Goal: Transaction & Acquisition: Purchase product/service

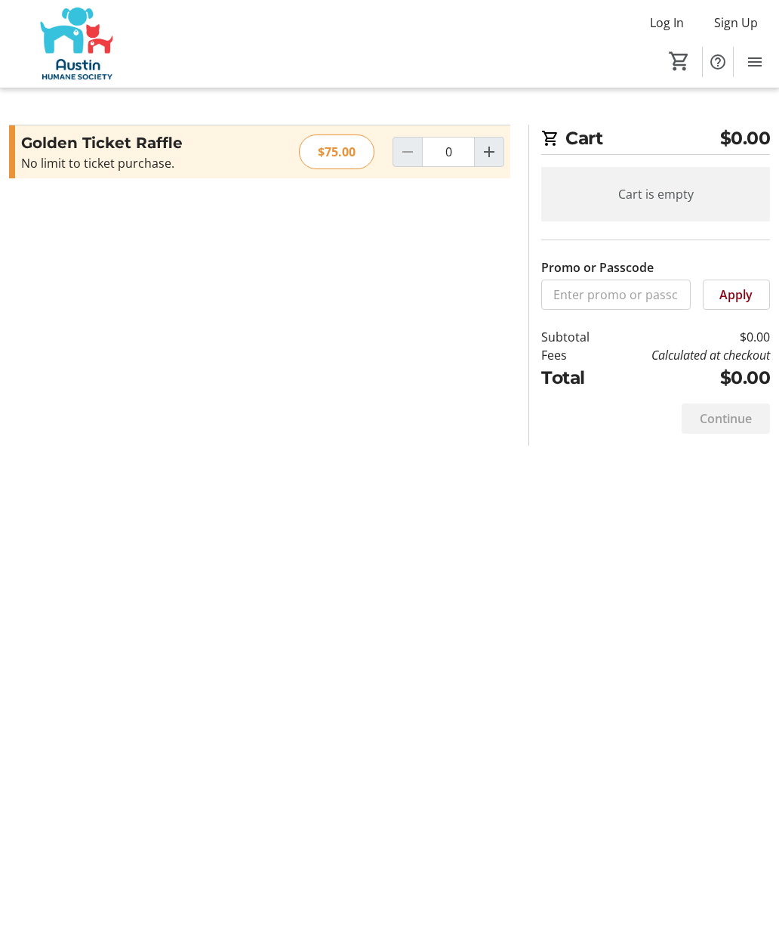
click at [488, 155] on mat-icon "Increment by one" at bounding box center [489, 152] width 18 height 18
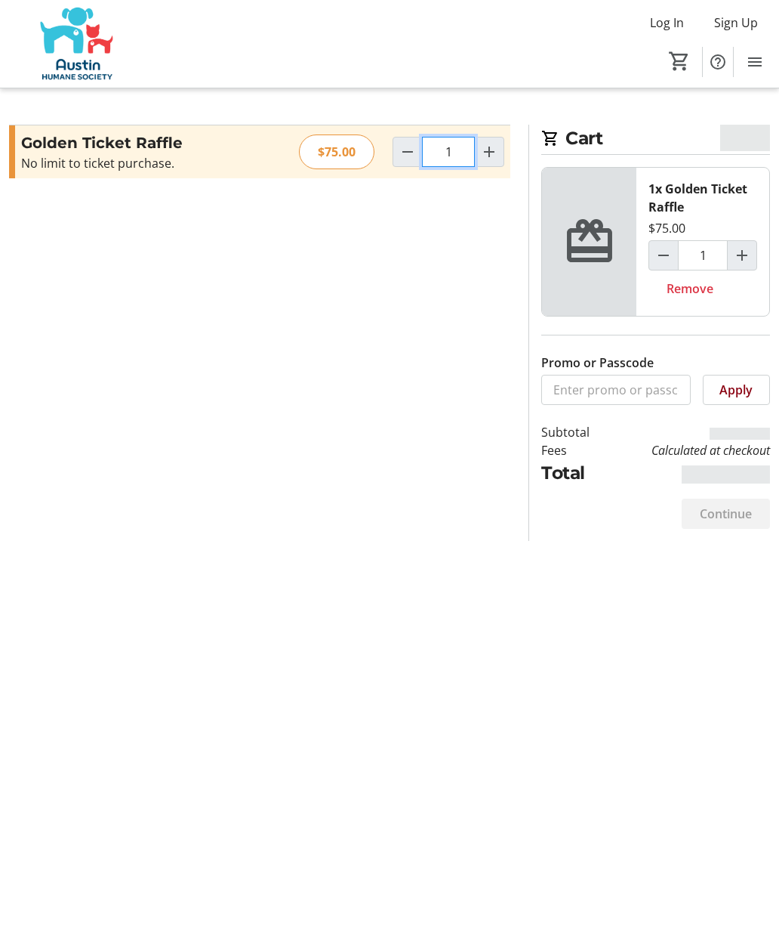
click at [452, 158] on input "1" at bounding box center [448, 152] width 53 height 30
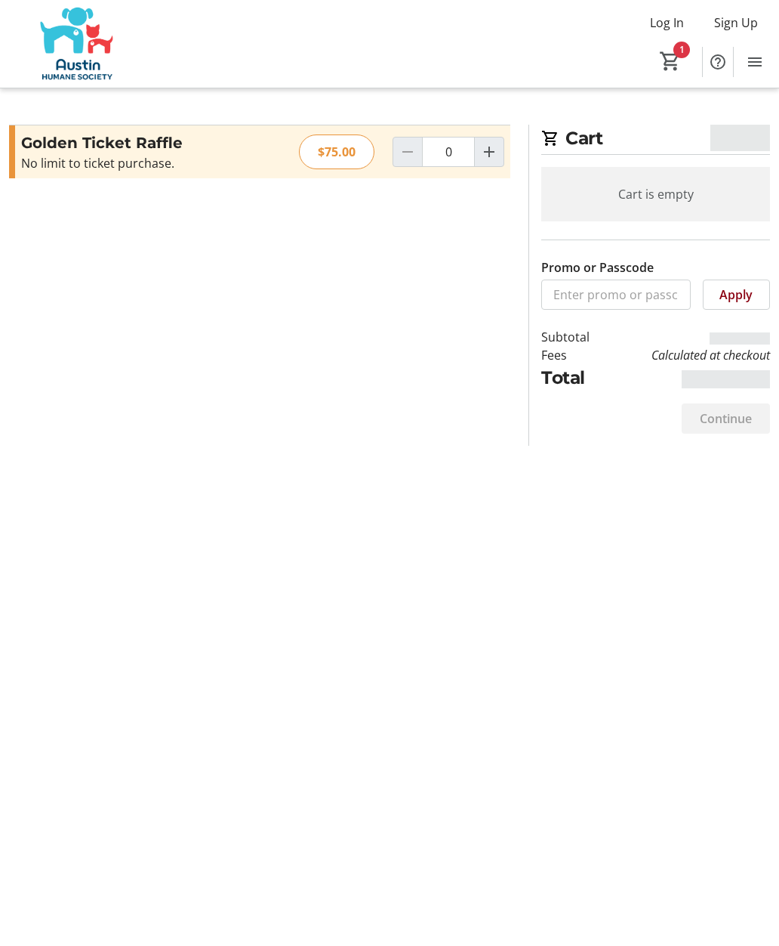
click at [342, 155] on div "$75.00" at bounding box center [337, 151] width 76 height 35
click at [338, 156] on div "$75.00" at bounding box center [337, 151] width 76 height 35
click at [347, 154] on div "$75.00" at bounding box center [337, 151] width 76 height 35
click at [448, 149] on input "0" at bounding box center [448, 152] width 53 height 30
click at [454, 161] on input "0" at bounding box center [448, 152] width 53 height 30
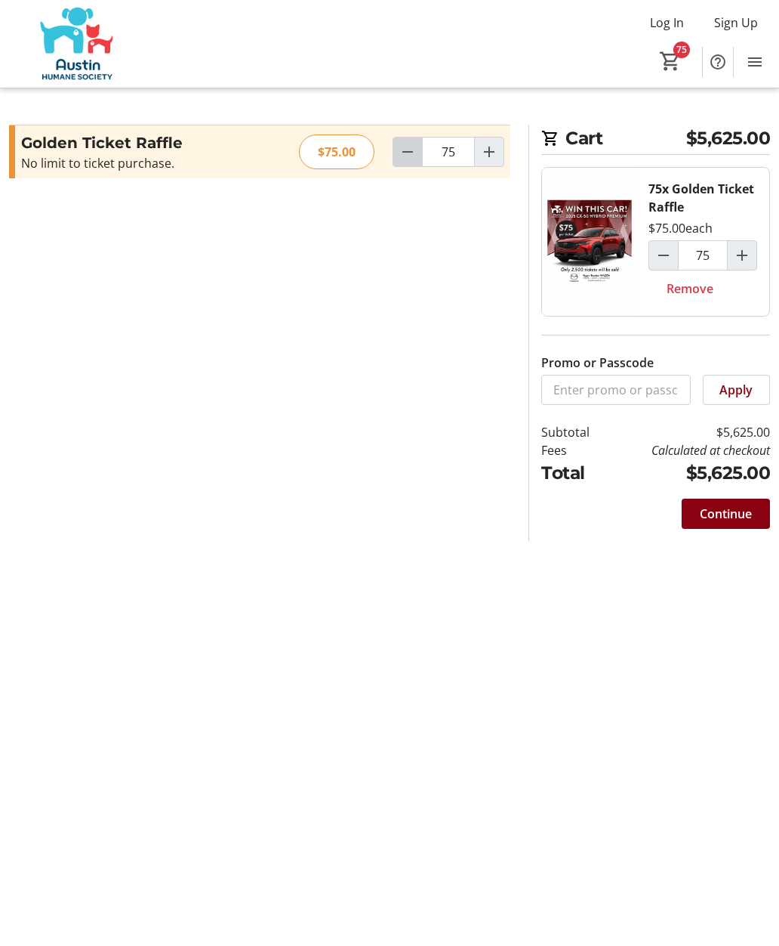
click at [403, 160] on mat-icon "Decrement by one" at bounding box center [408, 152] width 18 height 18
click at [404, 161] on span "Decrement by one" at bounding box center [408, 151] width 29 height 29
click at [406, 161] on span "Decrement by one" at bounding box center [408, 151] width 29 height 29
click at [401, 164] on span "Decrement by one" at bounding box center [408, 151] width 29 height 29
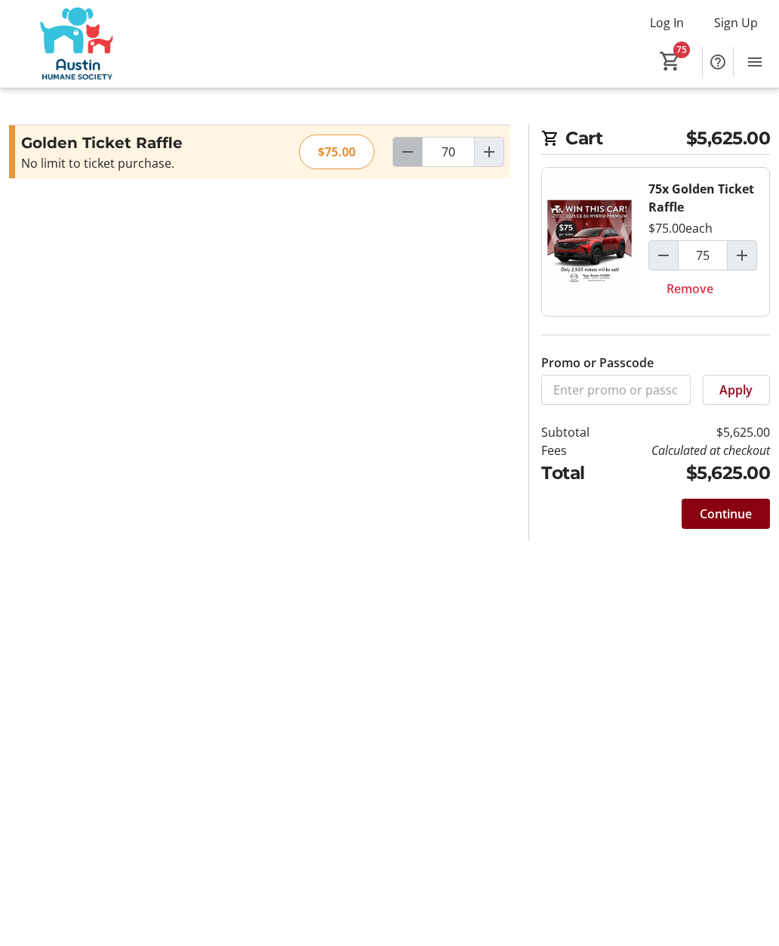
click at [403, 162] on span "Decrement by one" at bounding box center [408, 151] width 29 height 29
click at [406, 160] on mat-icon "Decrement by one" at bounding box center [408, 152] width 18 height 18
click at [403, 162] on span "Decrement by one" at bounding box center [408, 151] width 29 height 29
click at [405, 164] on span "Decrement by one" at bounding box center [408, 151] width 29 height 29
type input "66"
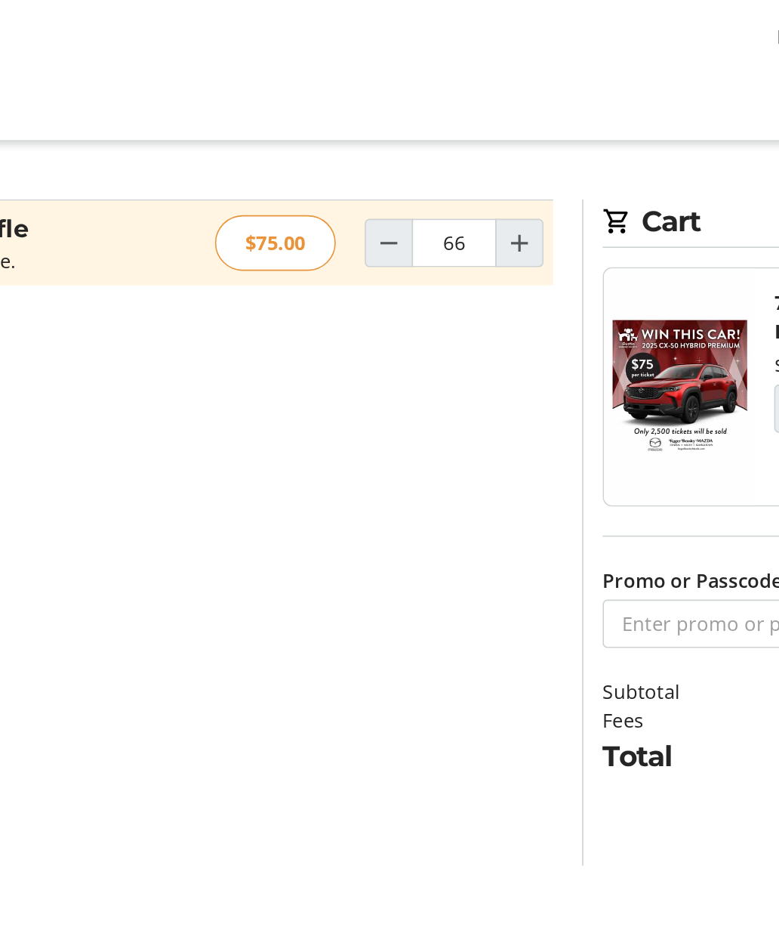
type input "66"
click at [253, 103] on div "Cart $5,625.00 75x Golden Ticket Raffle $75.00 each 66 Remove Promo or Passcode…" at bounding box center [389, 473] width 779 height 946
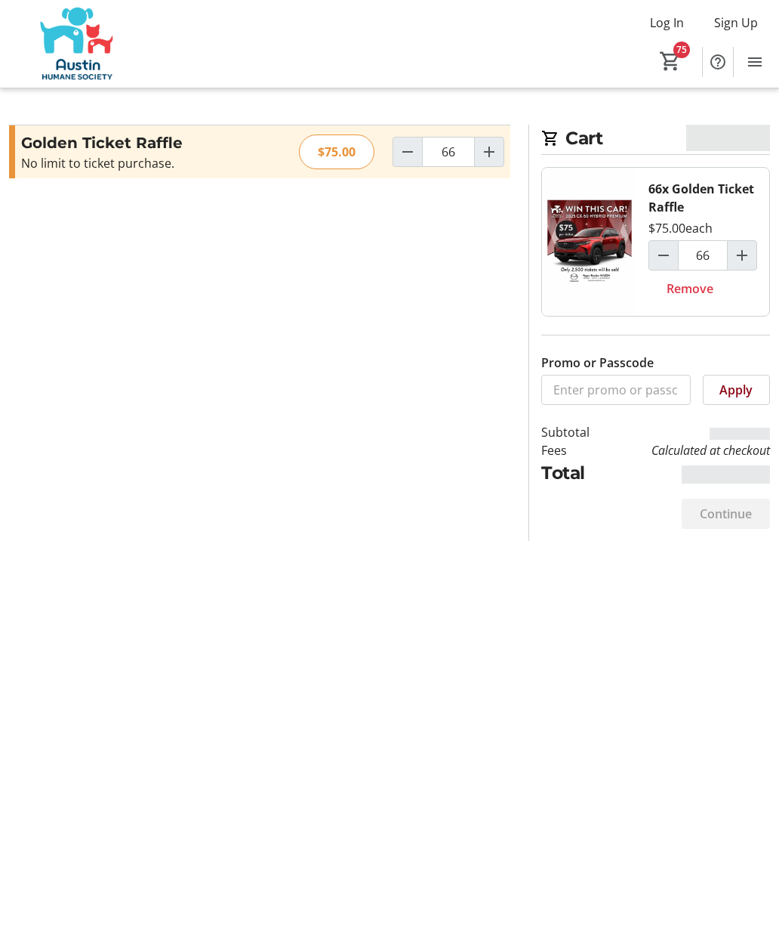
click at [386, 248] on section "Promo or Passcode Apply Golden Ticket Raffle No limit to ticket purchase. Read …" at bounding box center [260, 333] width 520 height 416
click at [401, 159] on mat-icon "Decrement by one" at bounding box center [408, 152] width 18 height 18
click at [399, 164] on span "Decrement by one" at bounding box center [408, 151] width 29 height 29
type input "64"
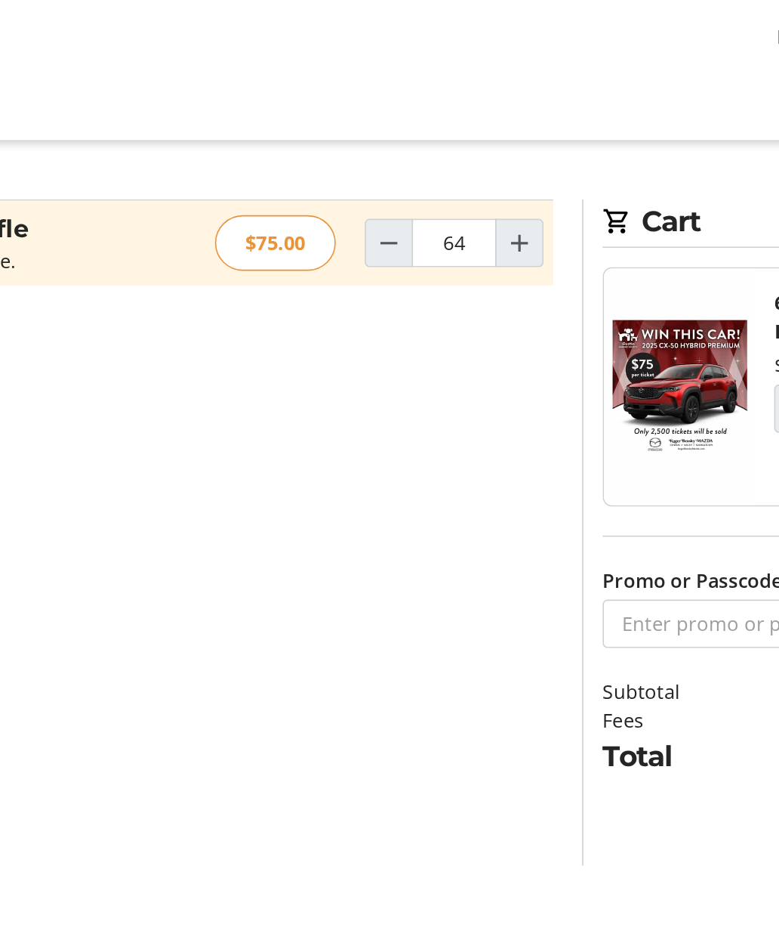
type input "64"
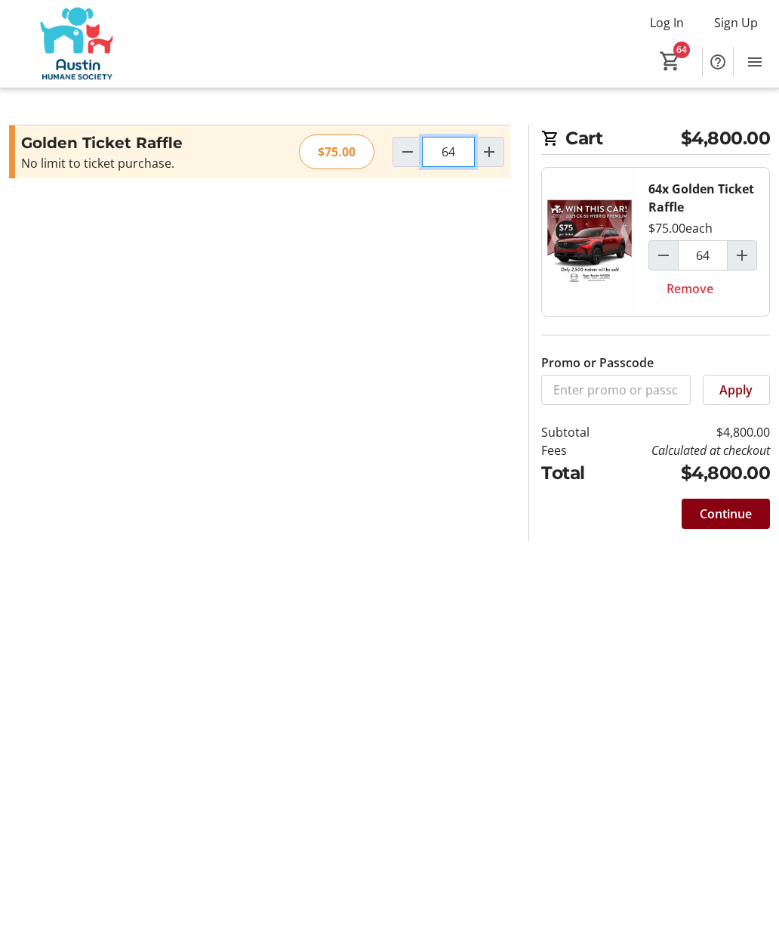
click at [455, 159] on input "64" at bounding box center [448, 152] width 53 height 30
click at [454, 155] on input "64" at bounding box center [448, 152] width 53 height 30
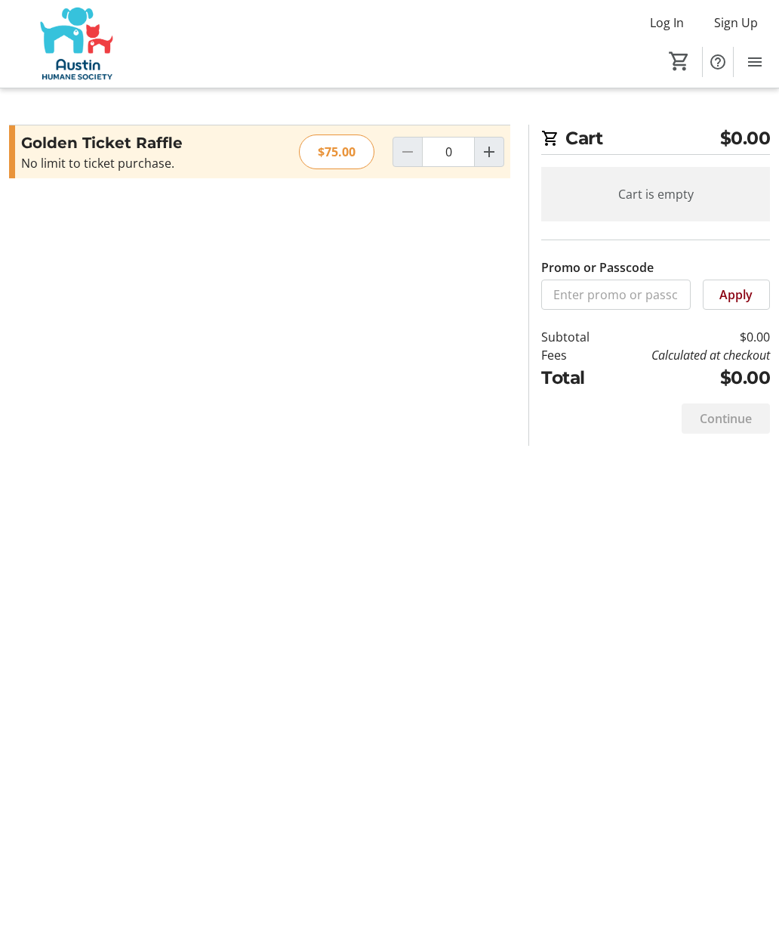
click at [488, 156] on mat-icon "Increment by one" at bounding box center [489, 152] width 18 height 18
type input "1"
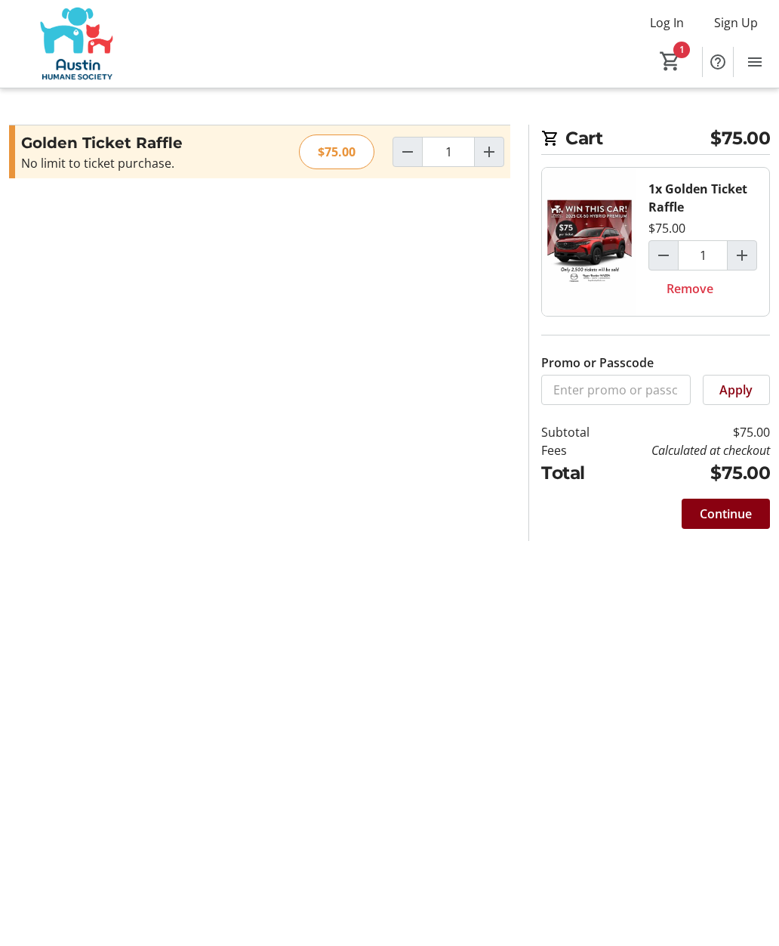
click at [722, 511] on span "Continue" at bounding box center [726, 514] width 52 height 18
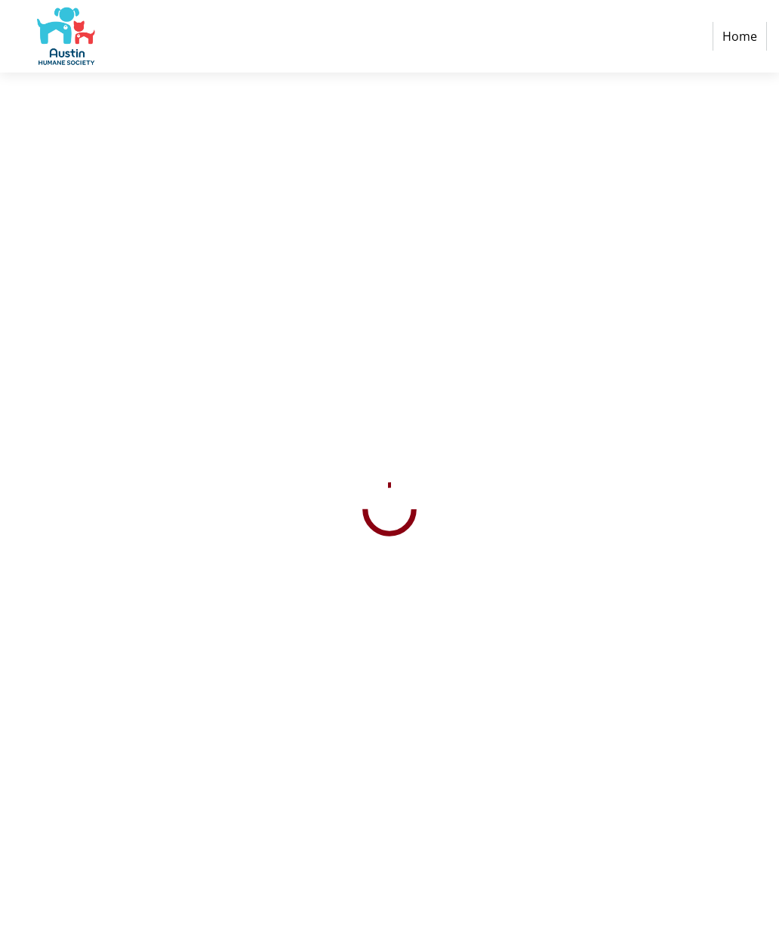
select select "US"
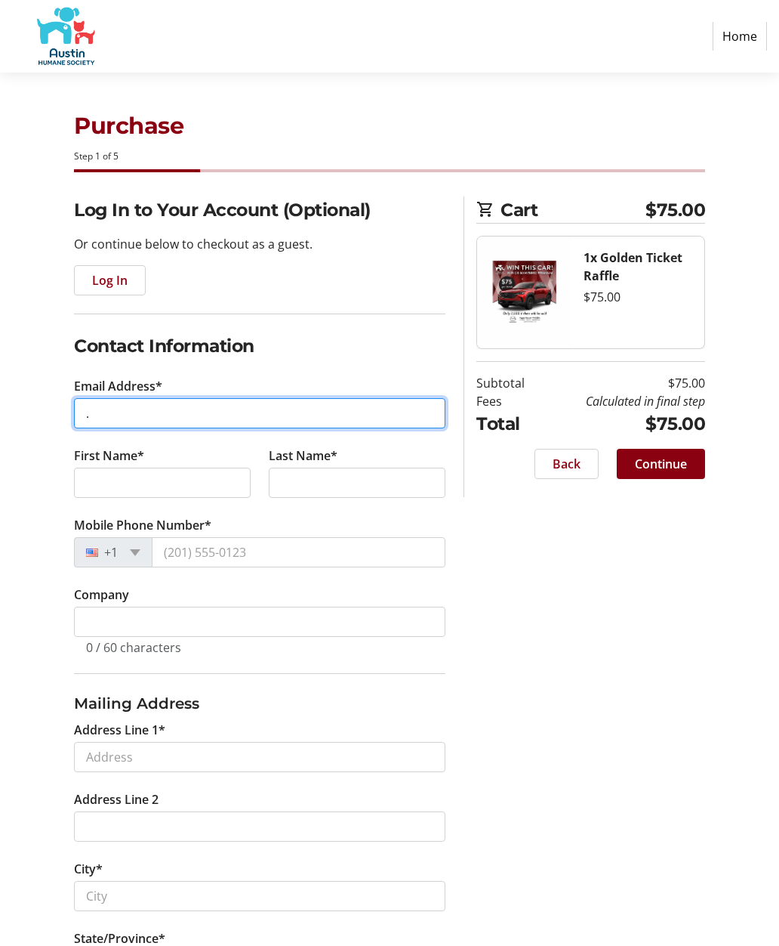
type input "."
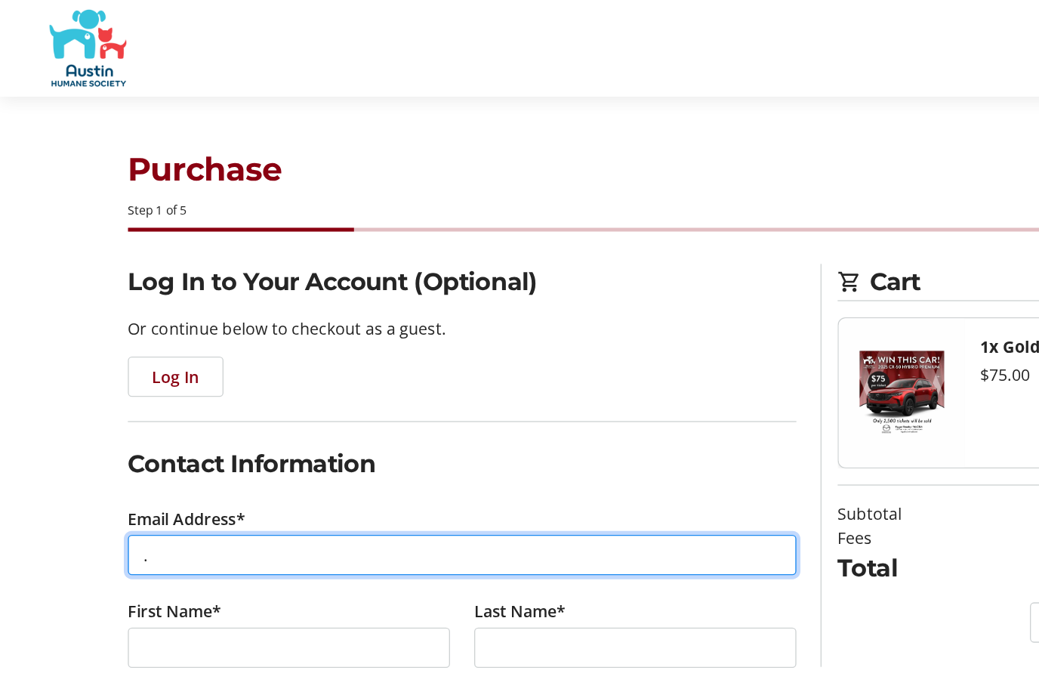
click at [502, 416] on input "." at bounding box center [347, 416] width 502 height 30
type input "[EMAIL_ADDRESS][PERSON_NAME][DOMAIN_NAME]"
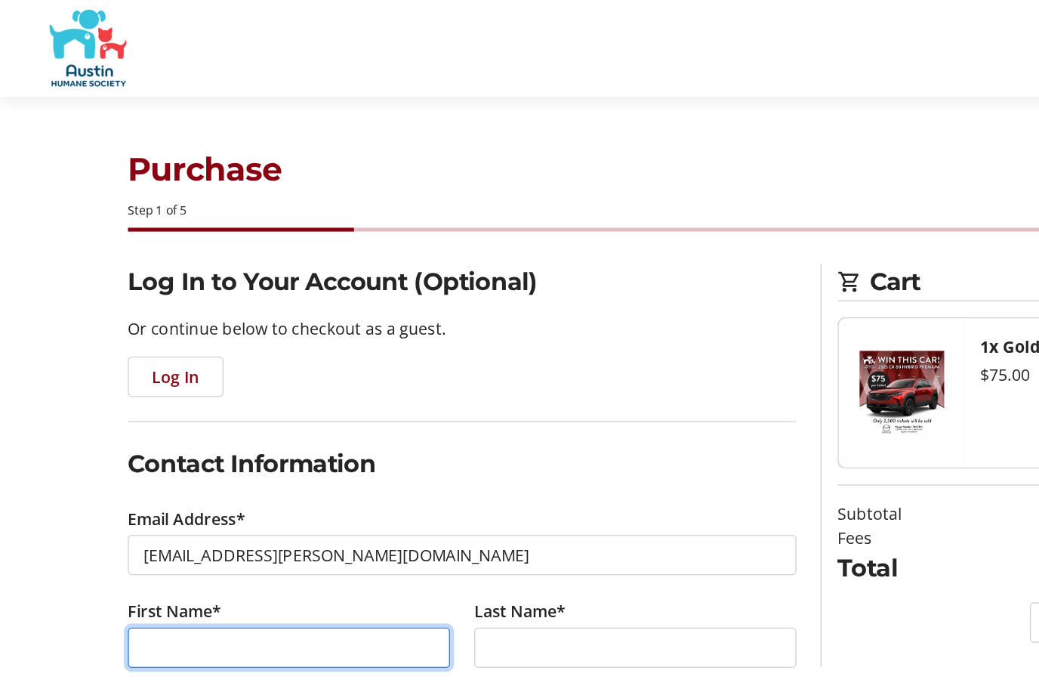
type input "[PERSON_NAME]"
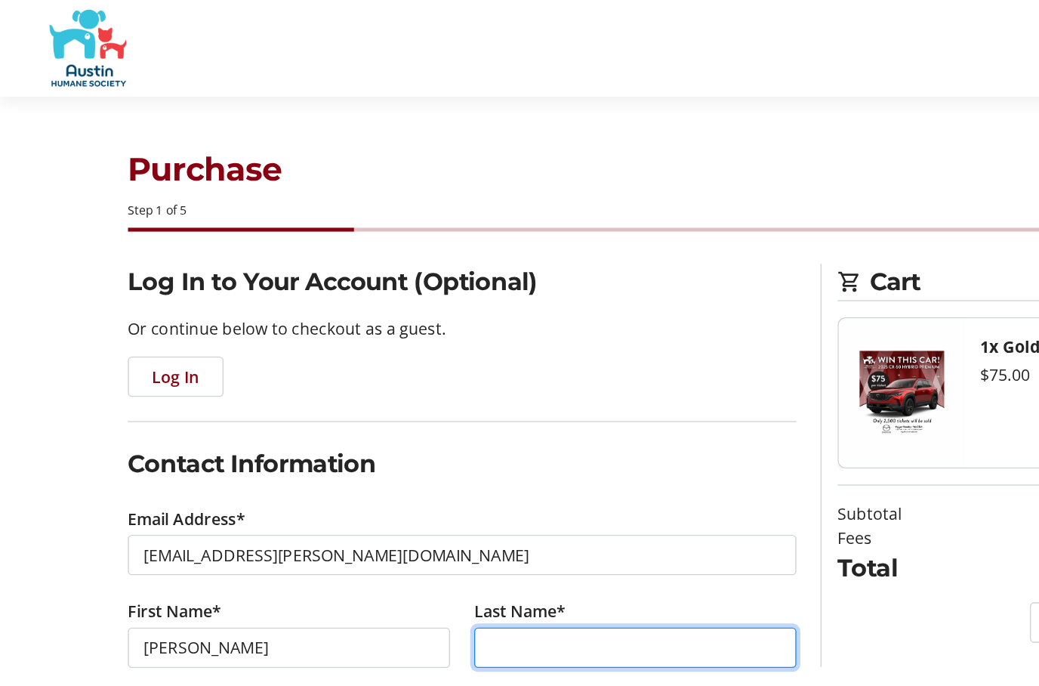
type input "[PERSON_NAME]"
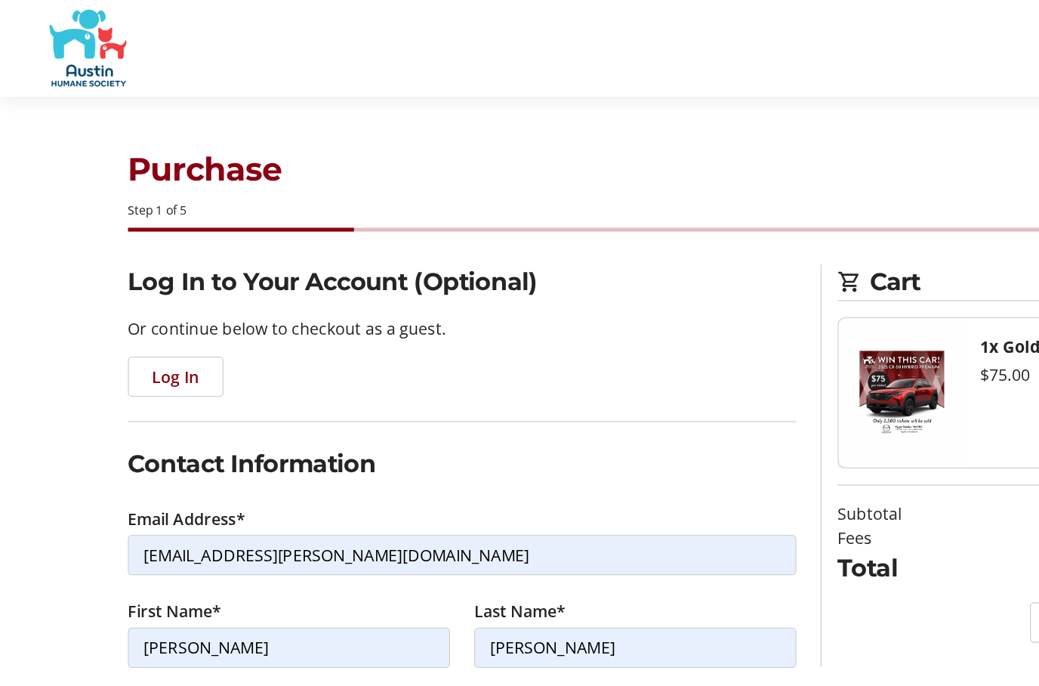
type input "[PHONE_NUMBER]"
type input "[STREET_ADDRESS]"
type input "Austin"
select select "[GEOGRAPHIC_DATA]"
type input "78739"
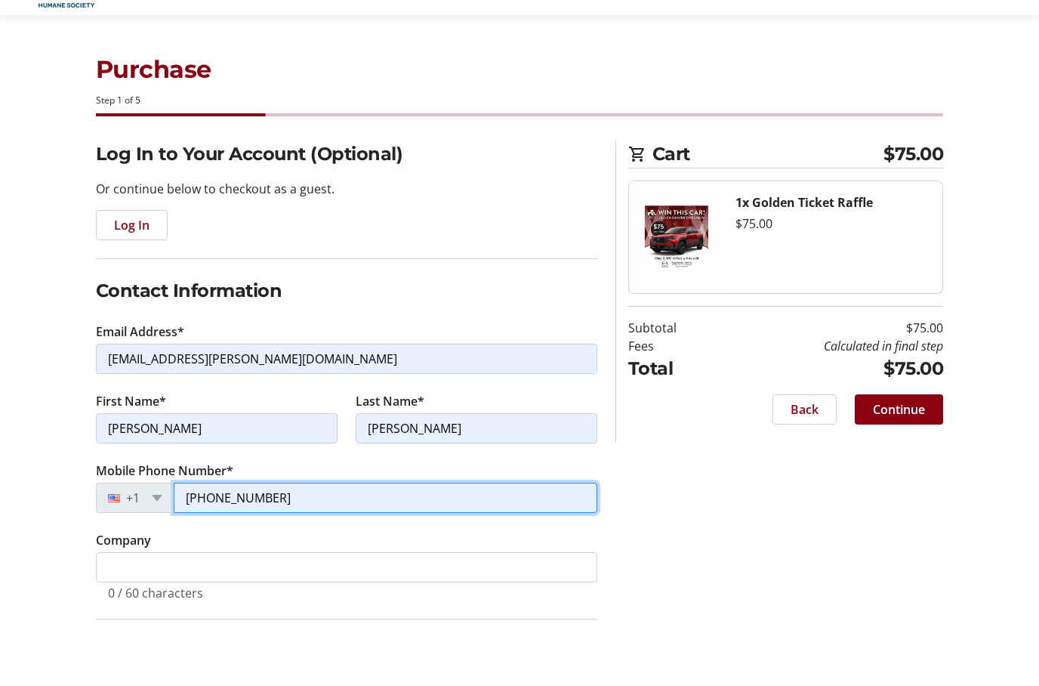
click at [306, 540] on input "[PHONE_NUMBER]" at bounding box center [386, 555] width 424 height 30
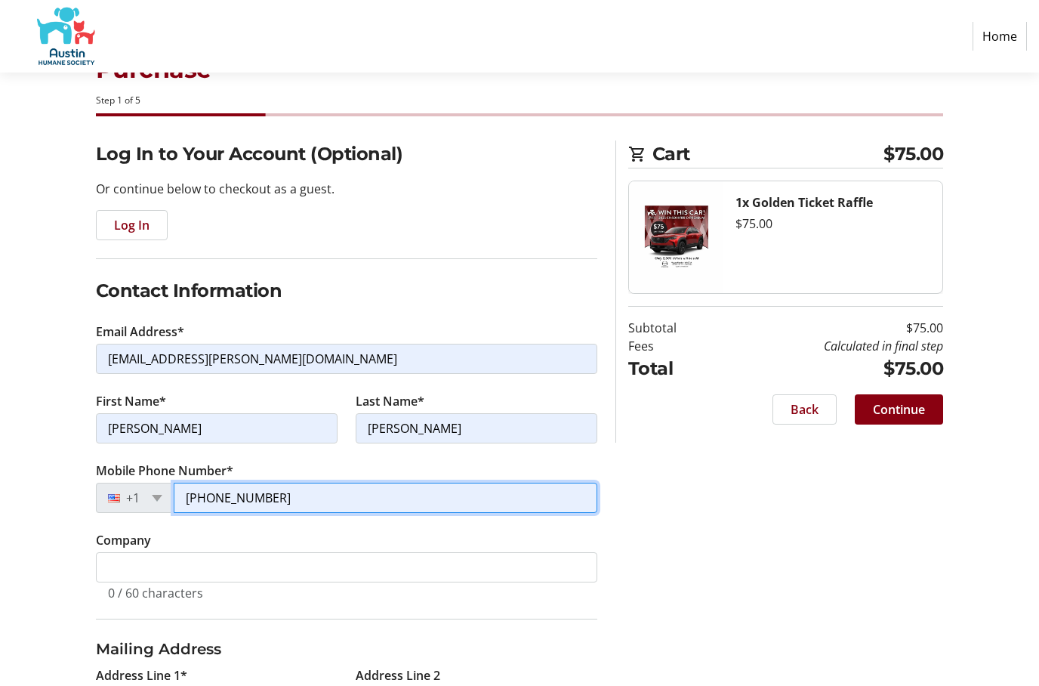
scroll to position [57, 0]
click at [306, 497] on input "[PHONE_NUMBER]" at bounding box center [386, 498] width 424 height 30
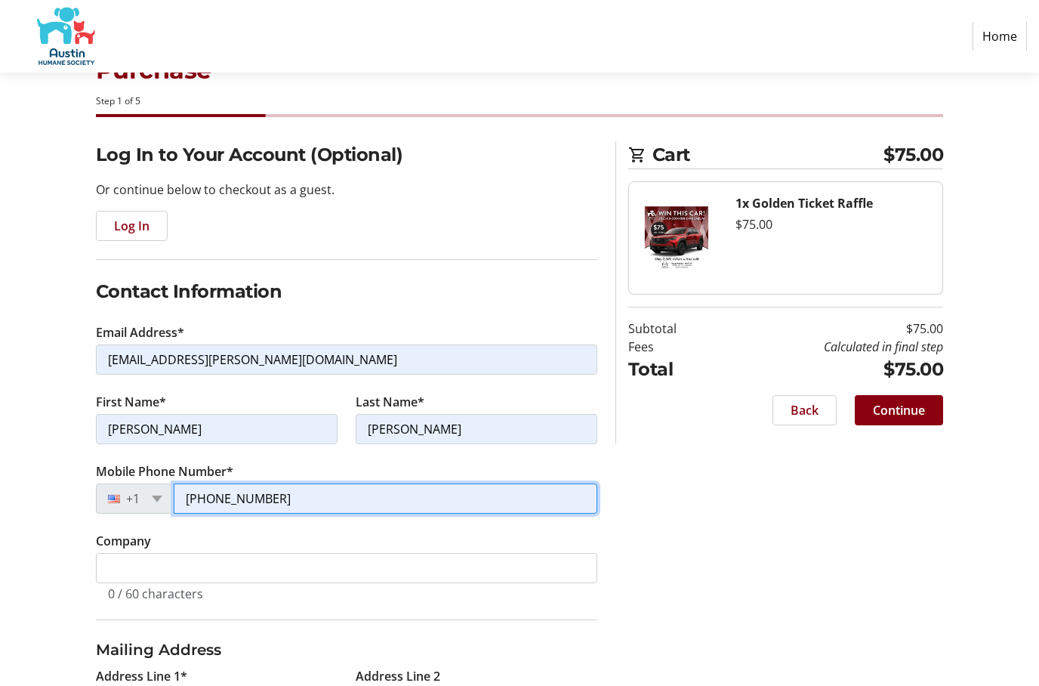
click at [306, 497] on input "[PHONE_NUMBER]" at bounding box center [386, 498] width 424 height 30
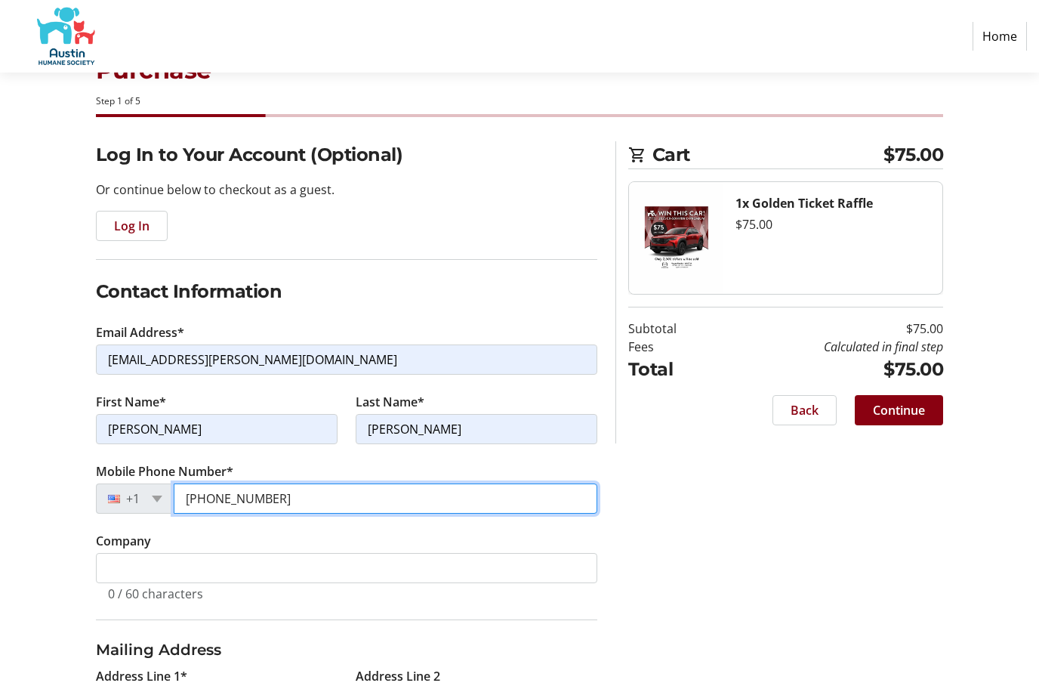
type input "[PHONE_NUMBER]"
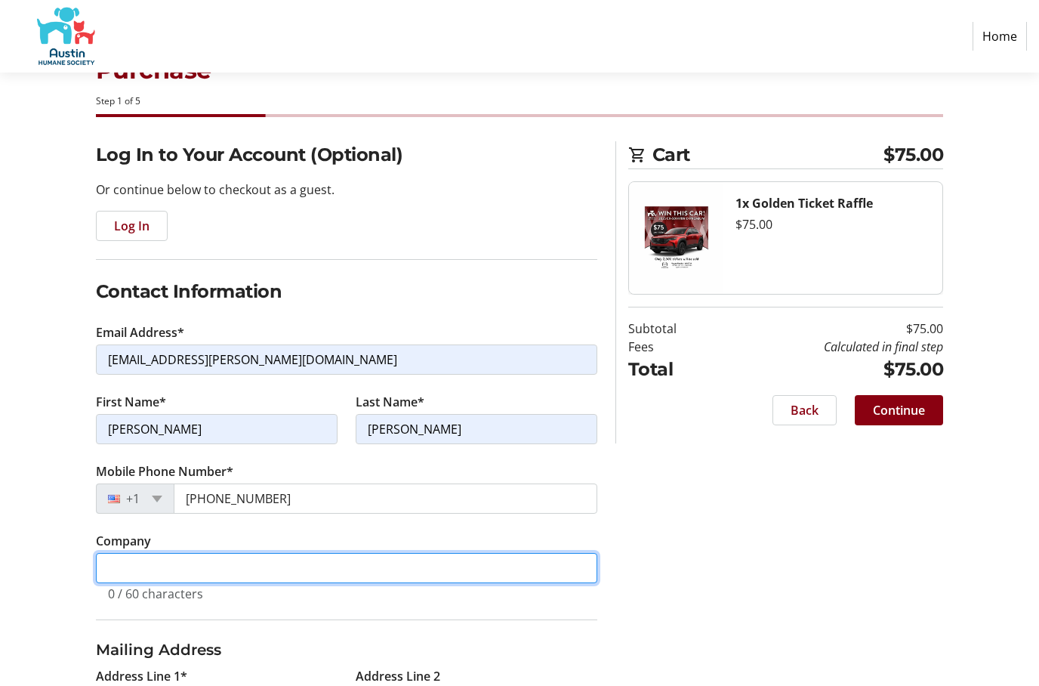
scroll to position [233, 0]
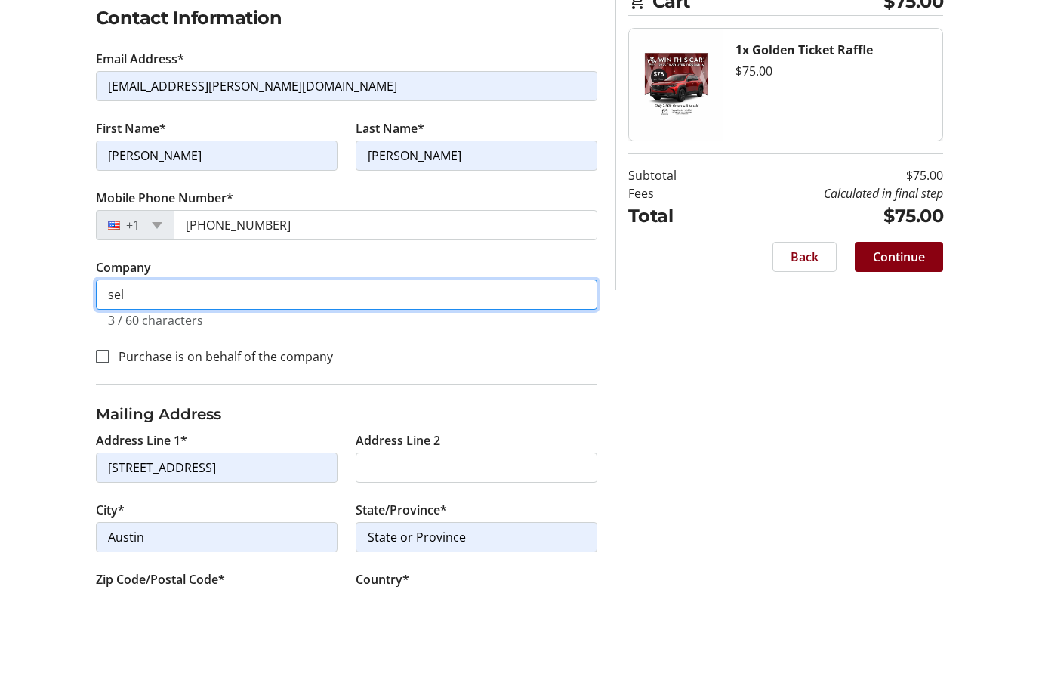
type input "self"
click at [284, 376] on input "self" at bounding box center [347, 391] width 502 height 30
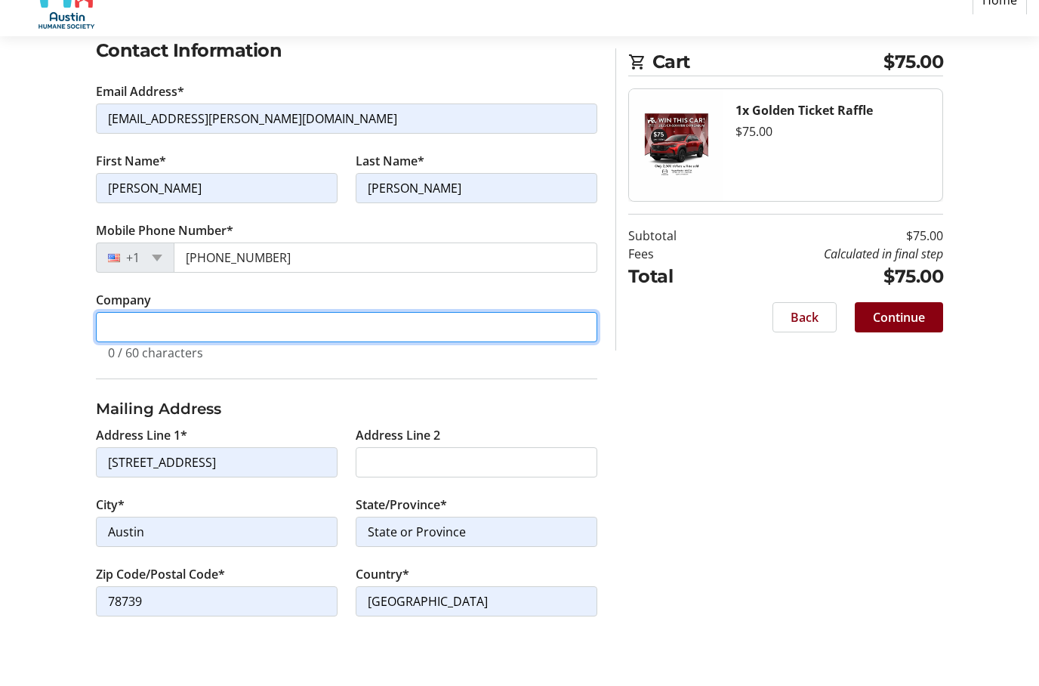
scroll to position [264, 0]
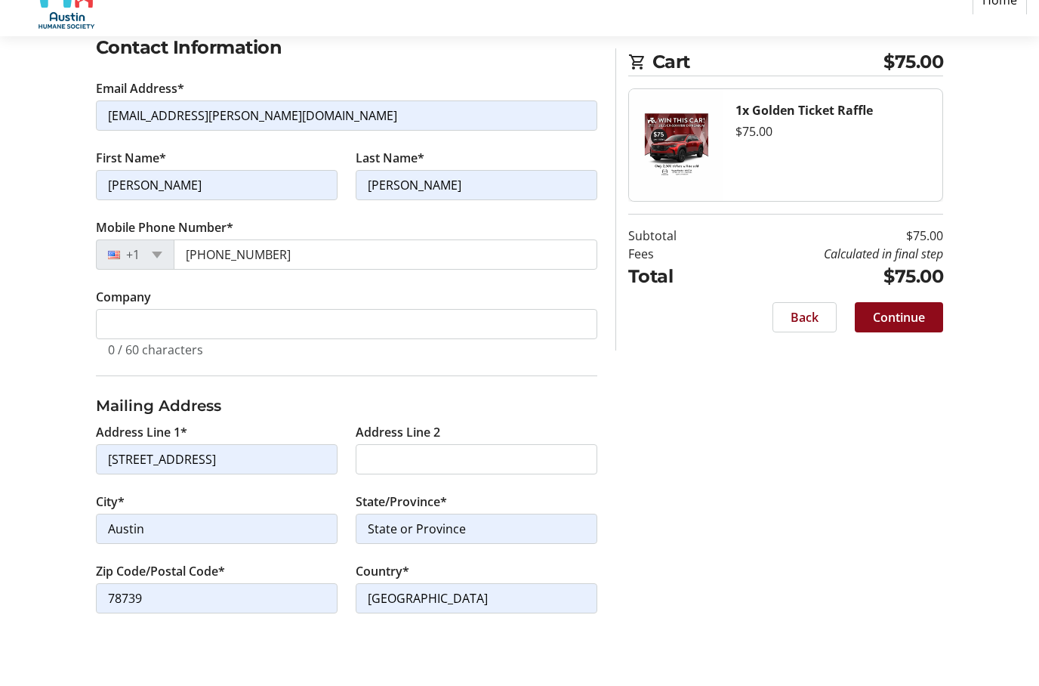
click at [900, 344] on span "Continue" at bounding box center [899, 353] width 52 height 18
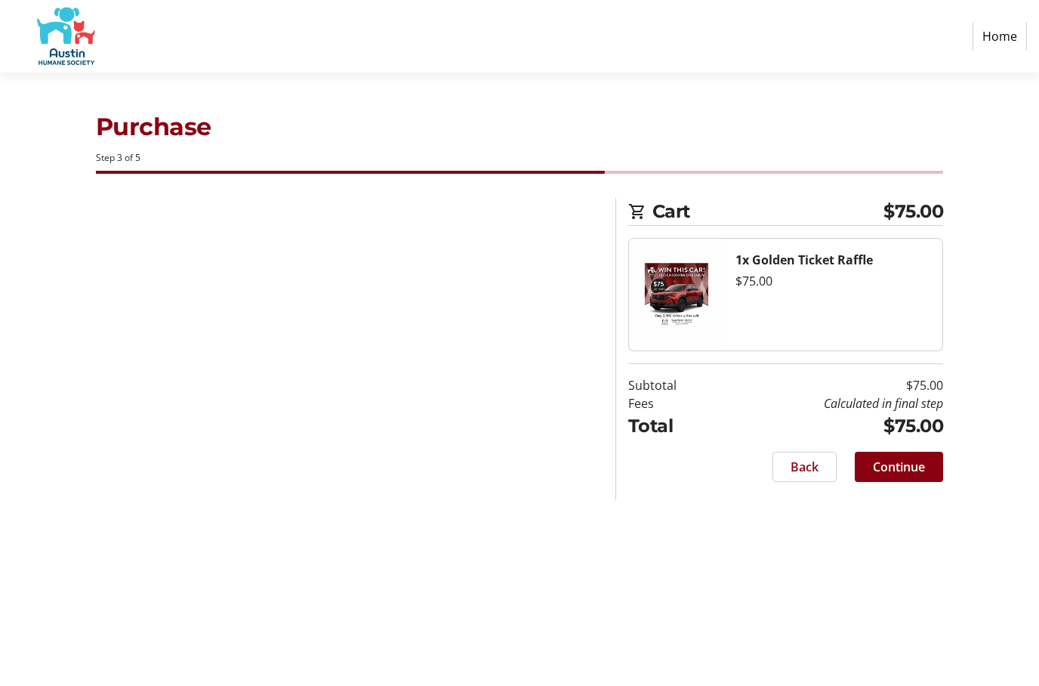
scroll to position [60, 0]
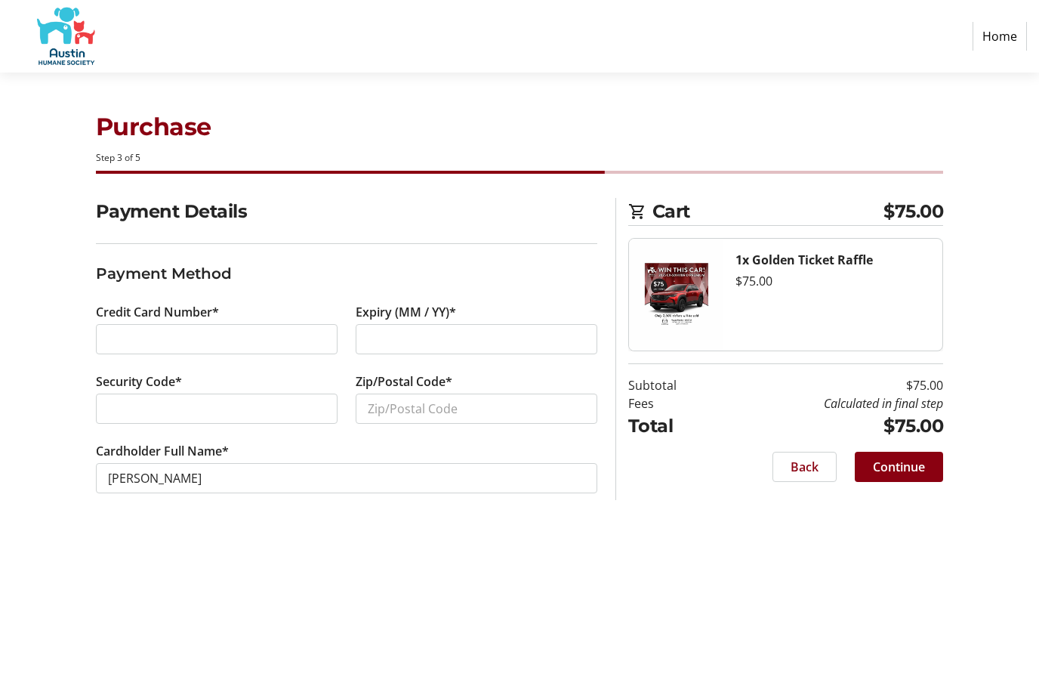
click at [385, 372] on tr-form-field "Zip/Postal Code*" at bounding box center [477, 406] width 242 height 69
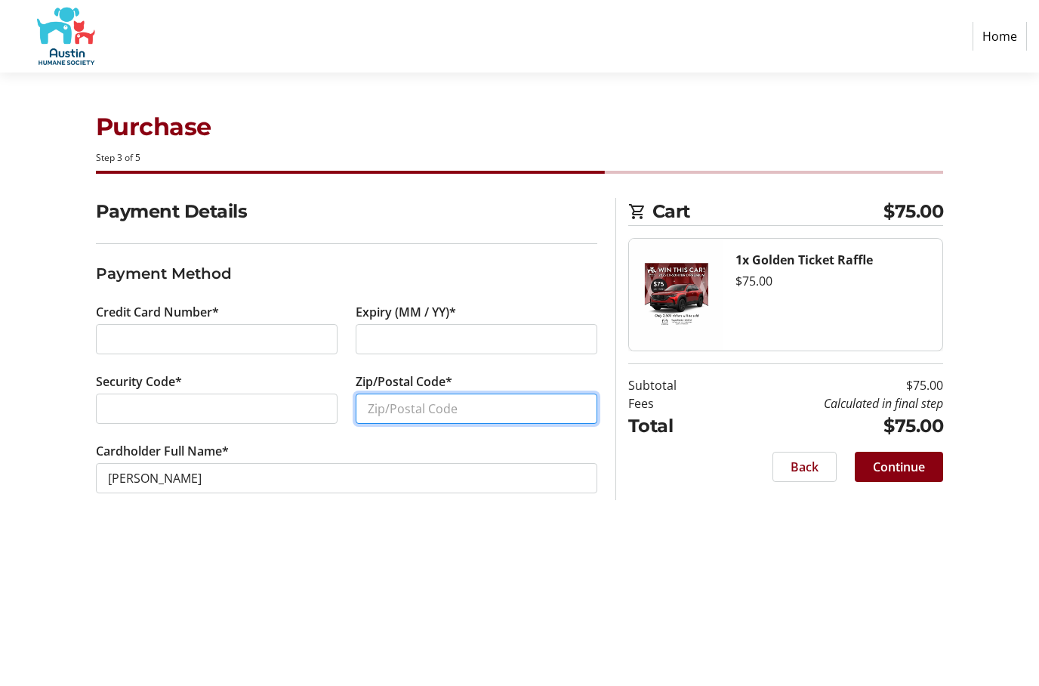
click at [388, 394] on input "Zip/Postal Code*" at bounding box center [477, 409] width 242 height 30
type input "78739"
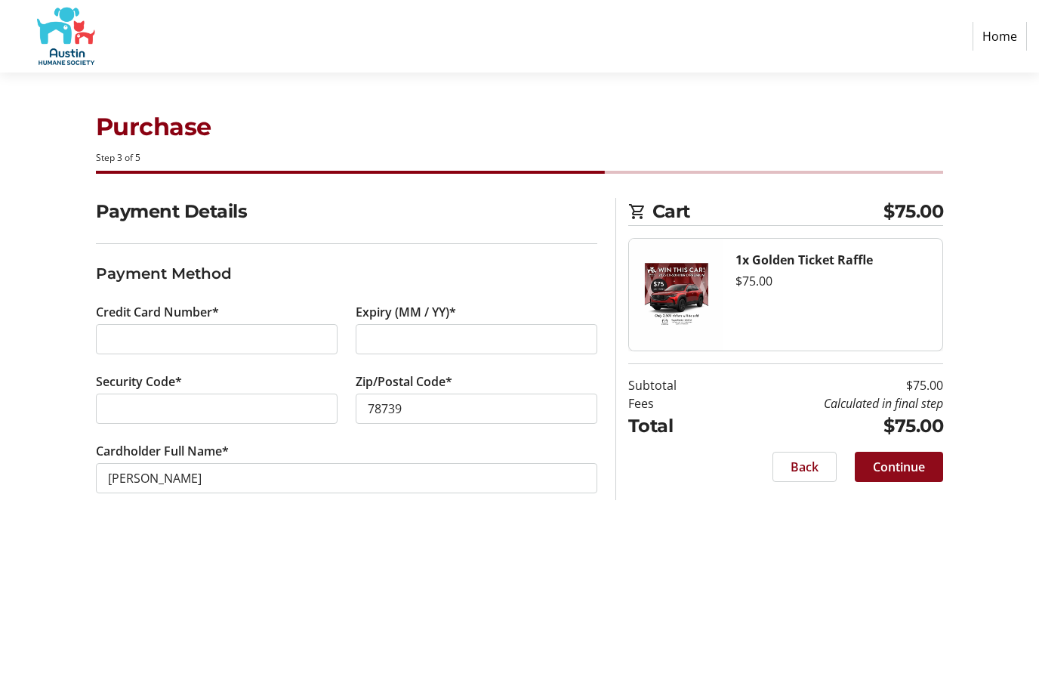
click at [896, 458] on span "Continue" at bounding box center [899, 467] width 52 height 18
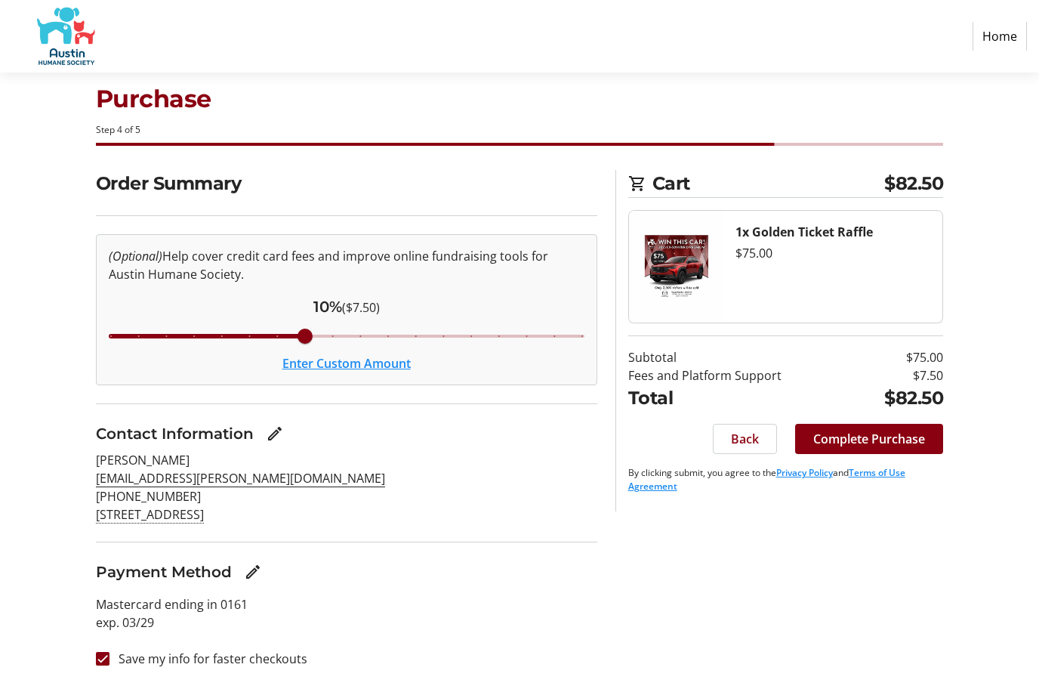
click at [877, 430] on span "Complete Purchase" at bounding box center [869, 439] width 112 height 18
